Goal: Navigation & Orientation: Go to known website

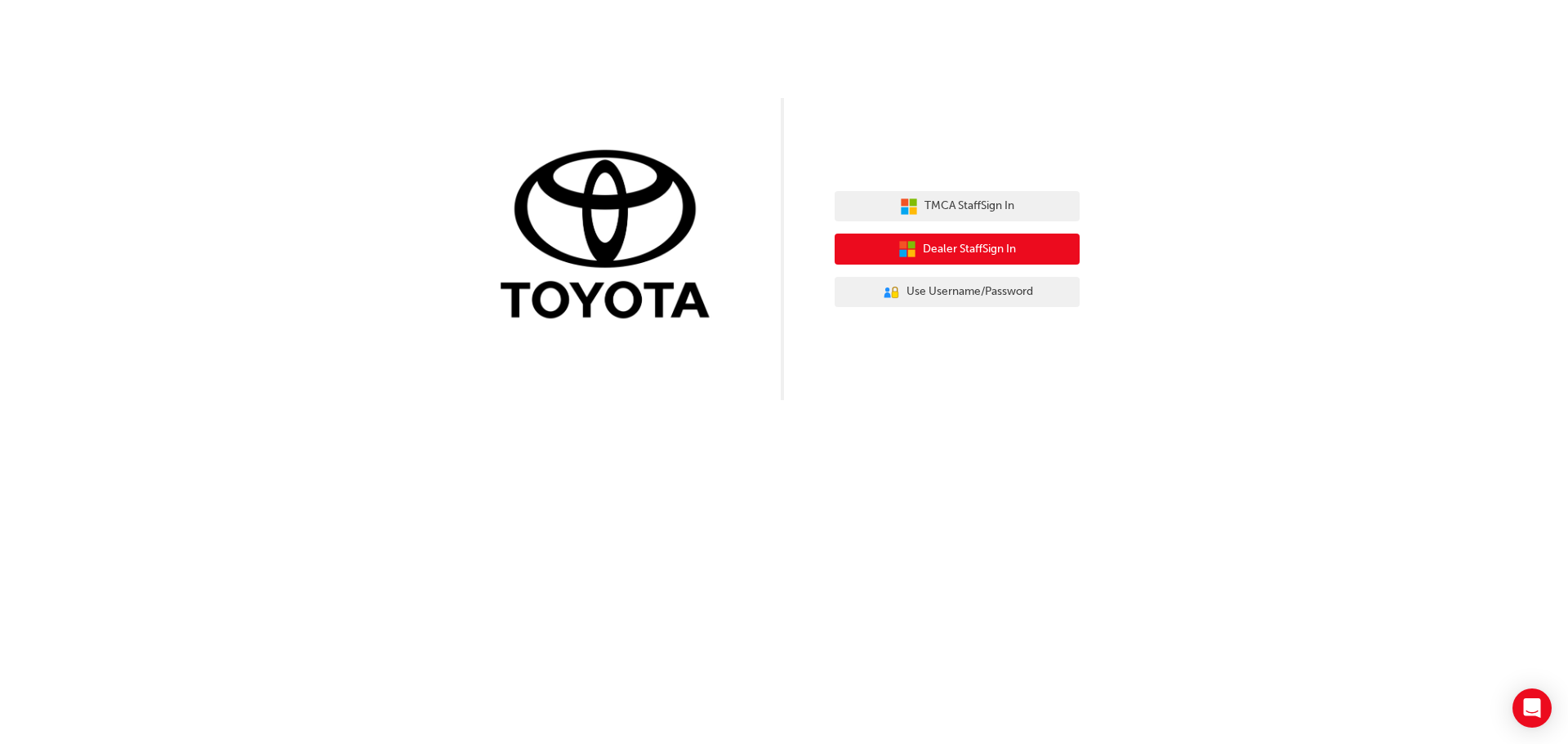
click at [967, 250] on span "Dealer Staff Sign In" at bounding box center [969, 250] width 93 height 19
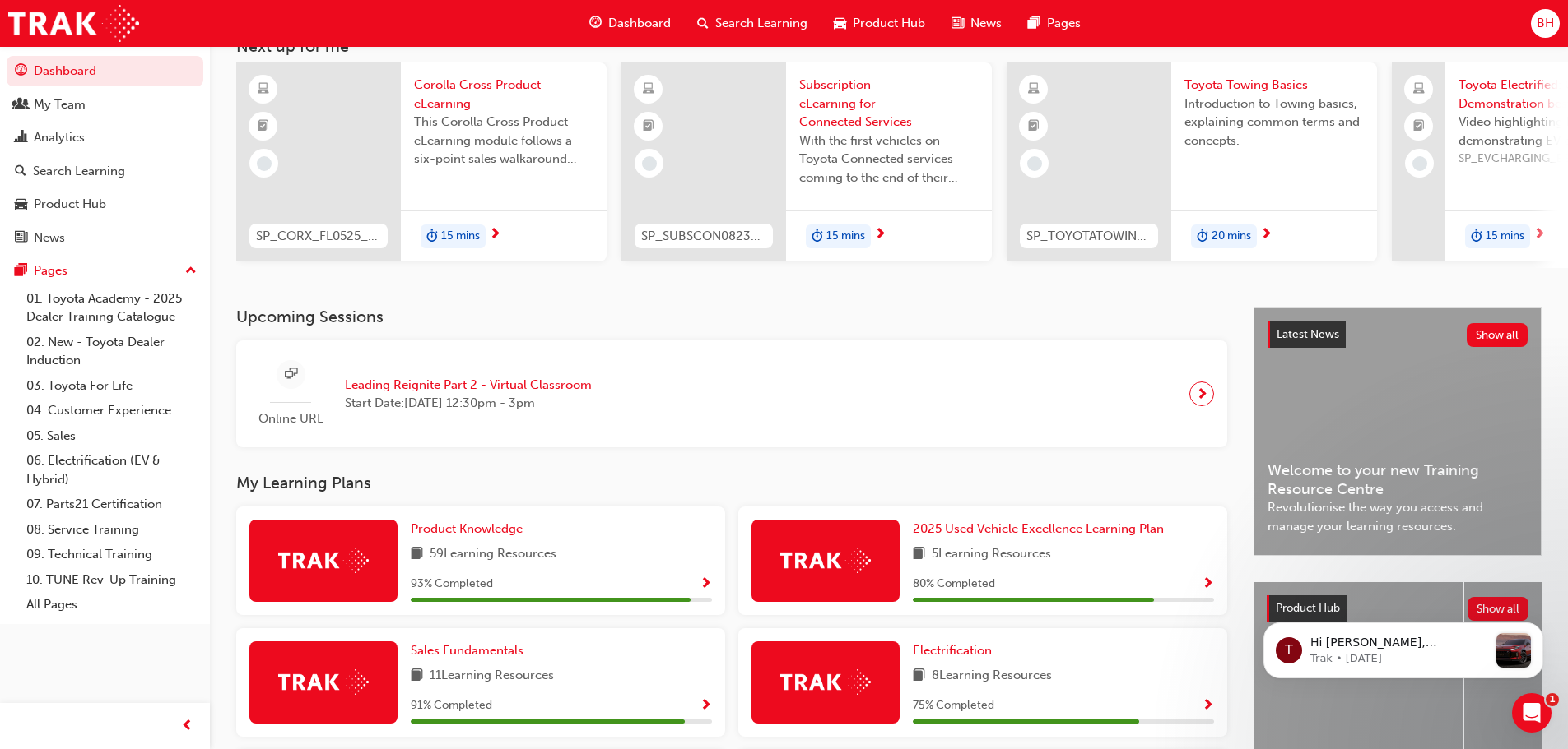
scroll to position [82, 0]
